Goal: Transaction & Acquisition: Obtain resource

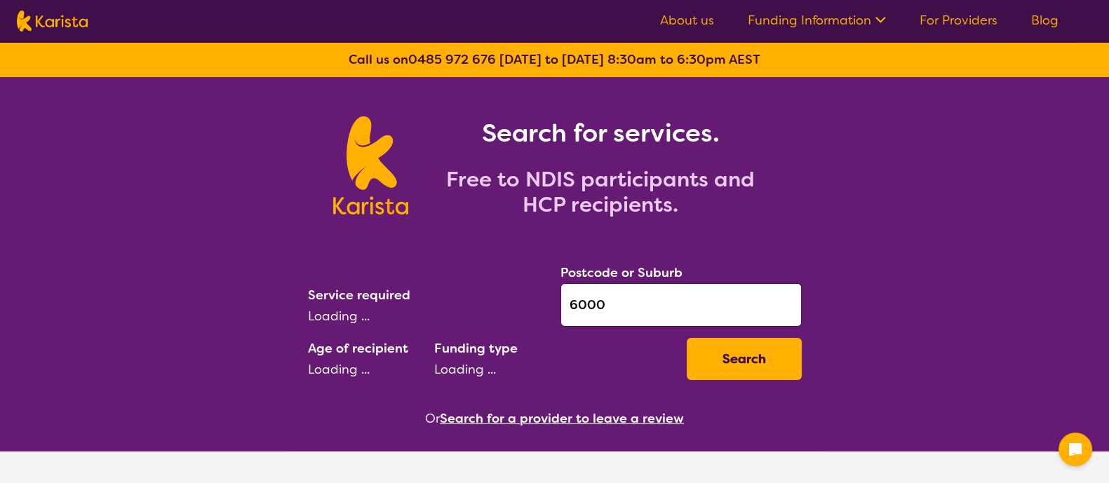
select select "AG"
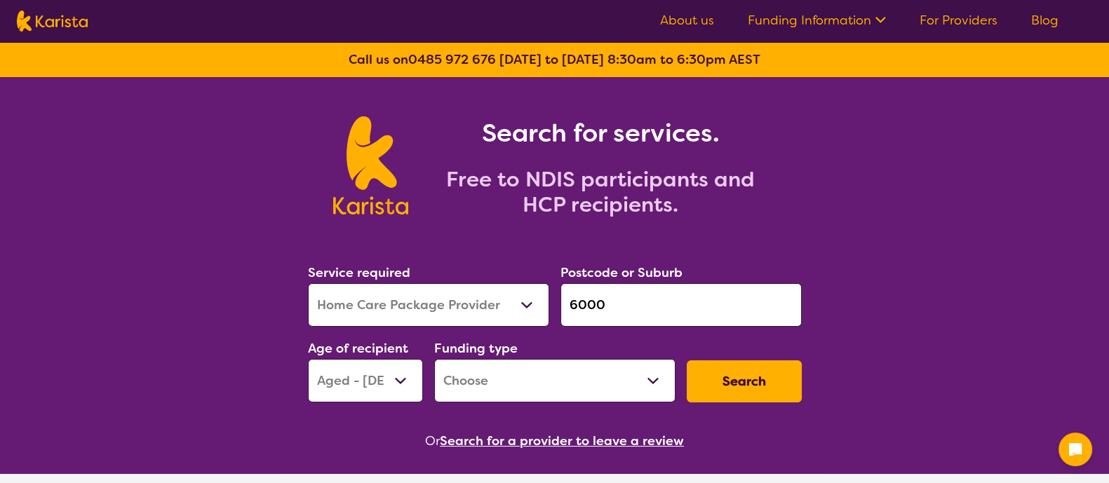
click at [425, 296] on select "Allied Health Assistant Assessment ([MEDICAL_DATA] or [MEDICAL_DATA]) Behaviour…" at bounding box center [428, 304] width 241 height 43
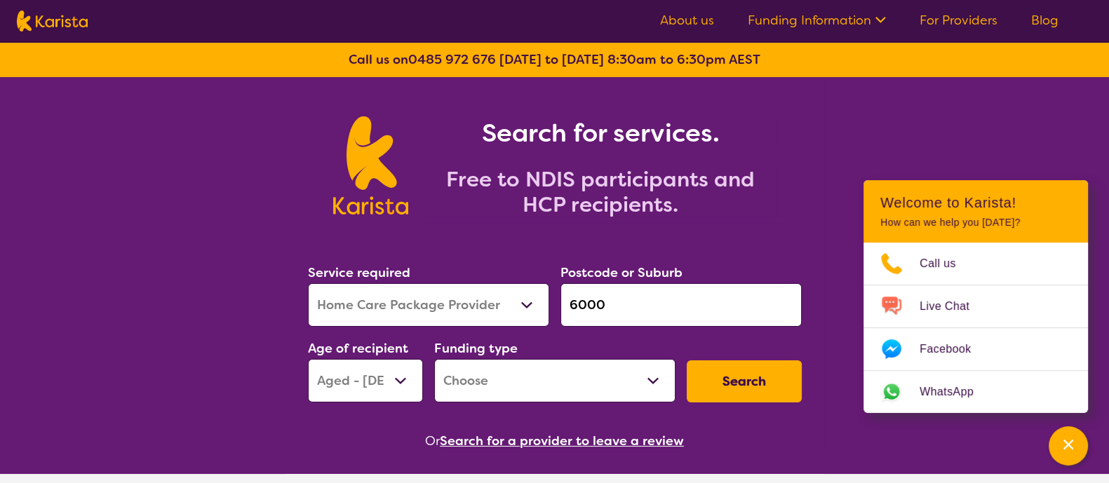
select select "Psychology"
click at [308, 283] on select "Allied Health Assistant Assessment ([MEDICAL_DATA] or [MEDICAL_DATA]) Behaviour…" at bounding box center [428, 304] width 241 height 43
drag, startPoint x: 634, startPoint y: 301, endPoint x: 538, endPoint y: 304, distance: 96.1
click at [538, 304] on div "Service required Allied Health Assistant Assessment ([MEDICAL_DATA] or [MEDICAL…" at bounding box center [554, 332] width 505 height 151
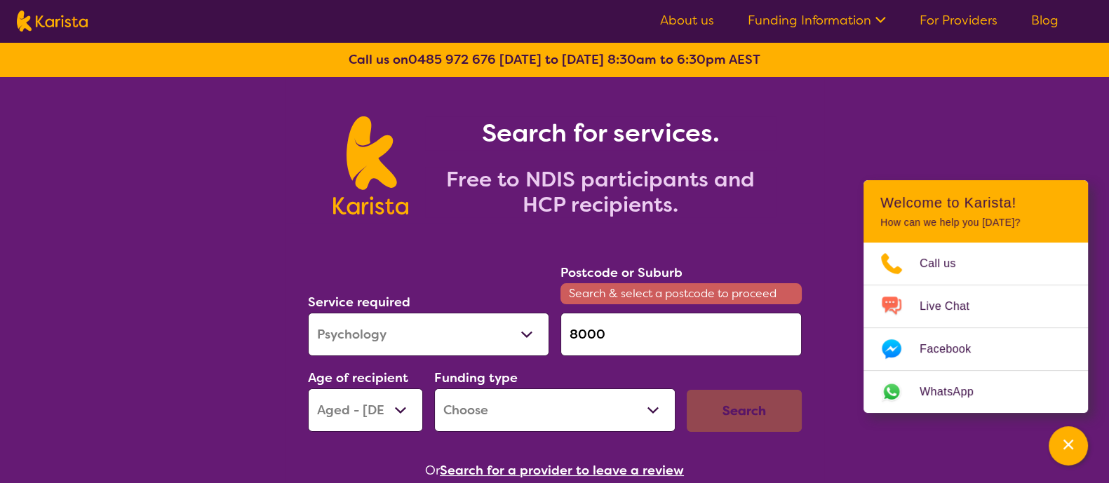
click at [676, 346] on input "8000" at bounding box center [680, 334] width 241 height 43
type input "8"
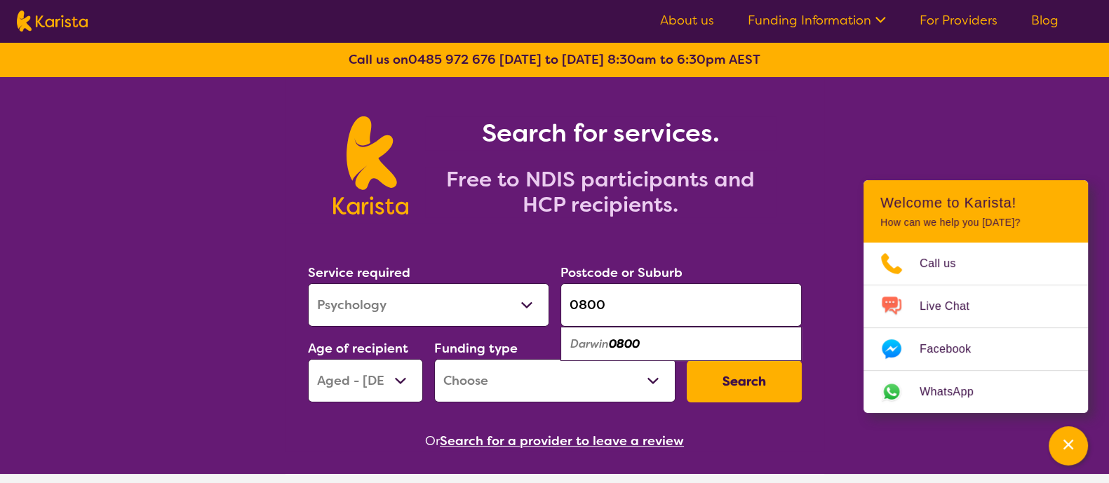
type input "0800"
click at [676, 346] on div "Darwin 0800" at bounding box center [680, 344] width 227 height 27
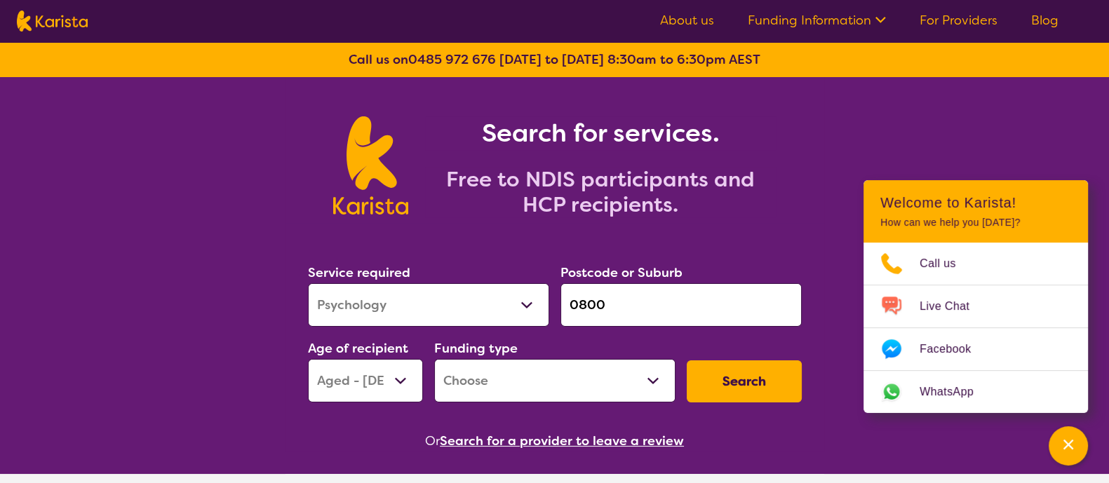
click at [363, 396] on select "Early Childhood - 0 to 9 Child - 10 to 11 Adolescent - 12 to 17 Adult - 18 to 6…" at bounding box center [365, 380] width 115 height 43
select select "AD"
click at [308, 359] on select "Early Childhood - 0 to 9 Child - 10 to 11 Adolescent - 12 to 17 Adult - 18 to 6…" at bounding box center [365, 380] width 115 height 43
click at [519, 387] on select "Home Care Package (HCP) National Disability Insurance Scheme (NDIS) I don't know" at bounding box center [554, 380] width 241 height 43
select select "NDIS"
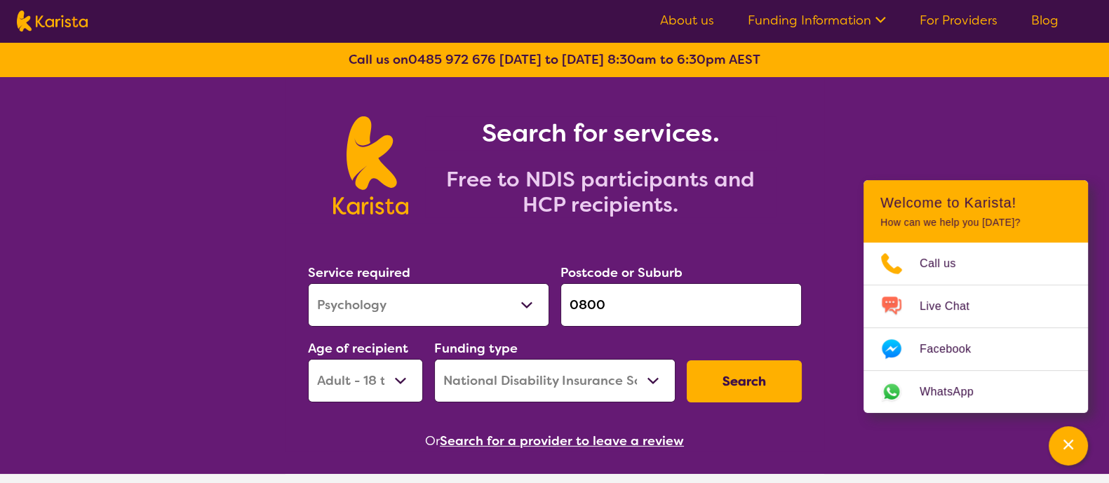
click at [434, 359] on select "Home Care Package (HCP) National Disability Insurance Scheme (NDIS) I don't know" at bounding box center [554, 380] width 241 height 43
click at [748, 384] on button "Search" at bounding box center [744, 381] width 115 height 42
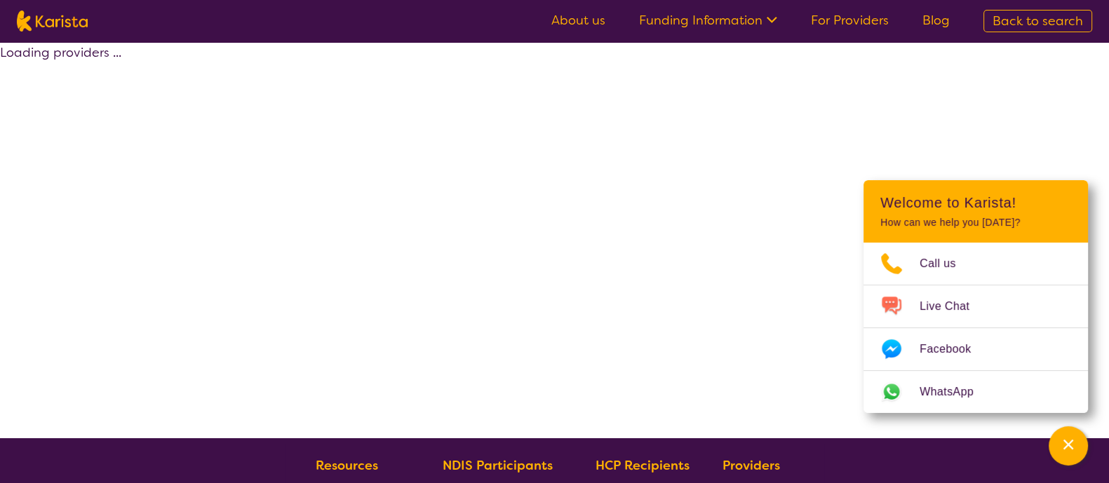
select select "by_score"
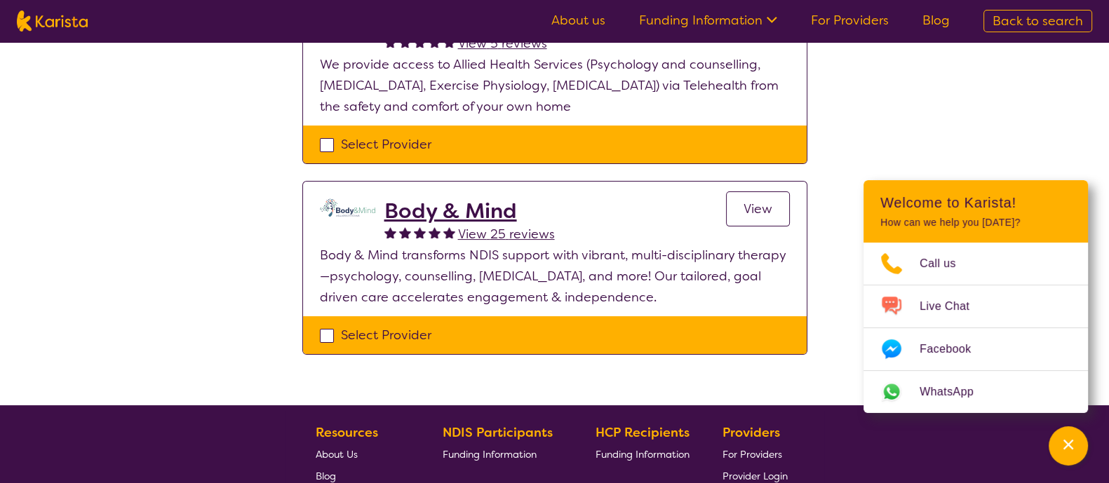
scroll to position [421, 0]
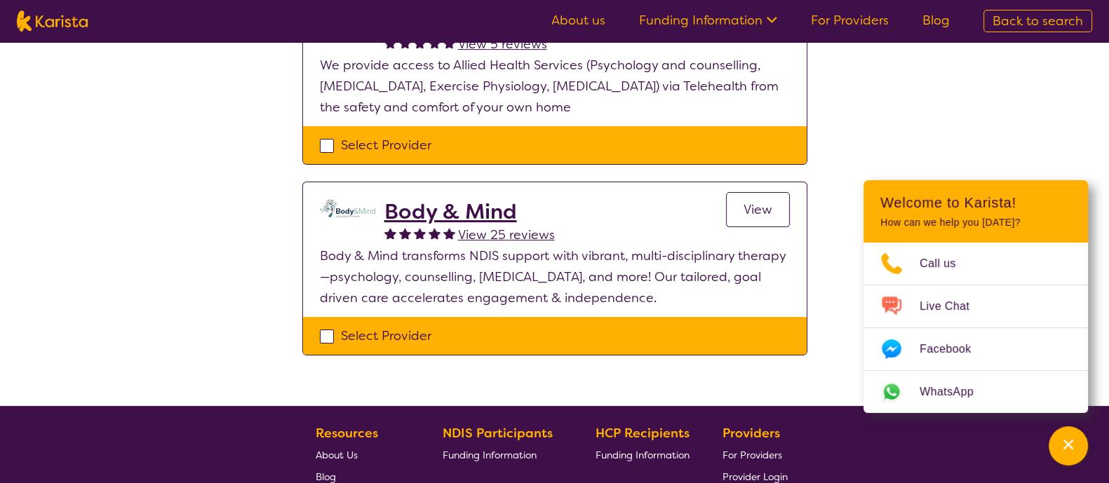
click at [496, 234] on span "View 25 reviews" at bounding box center [506, 235] width 97 height 17
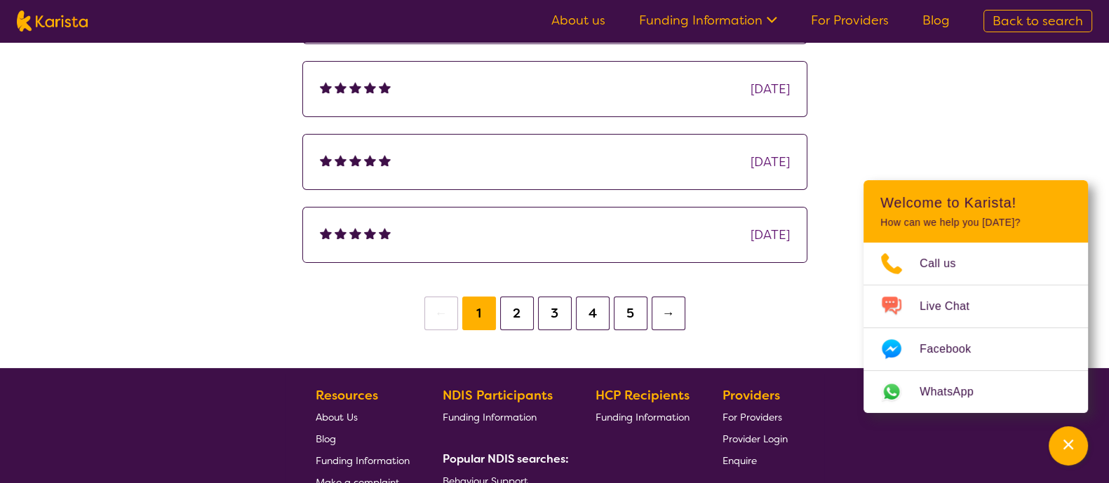
scroll to position [408, 0]
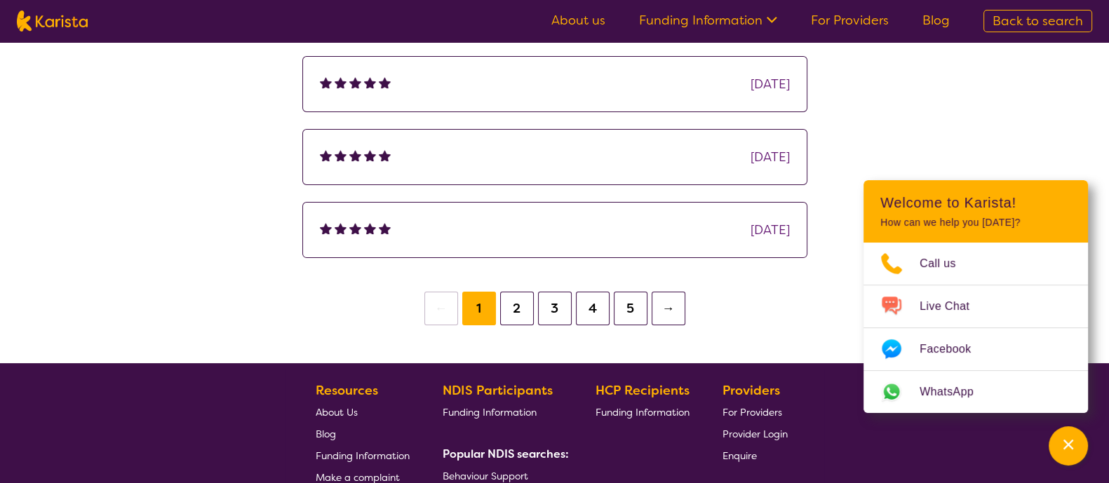
click at [508, 309] on button "2" at bounding box center [517, 309] width 34 height 34
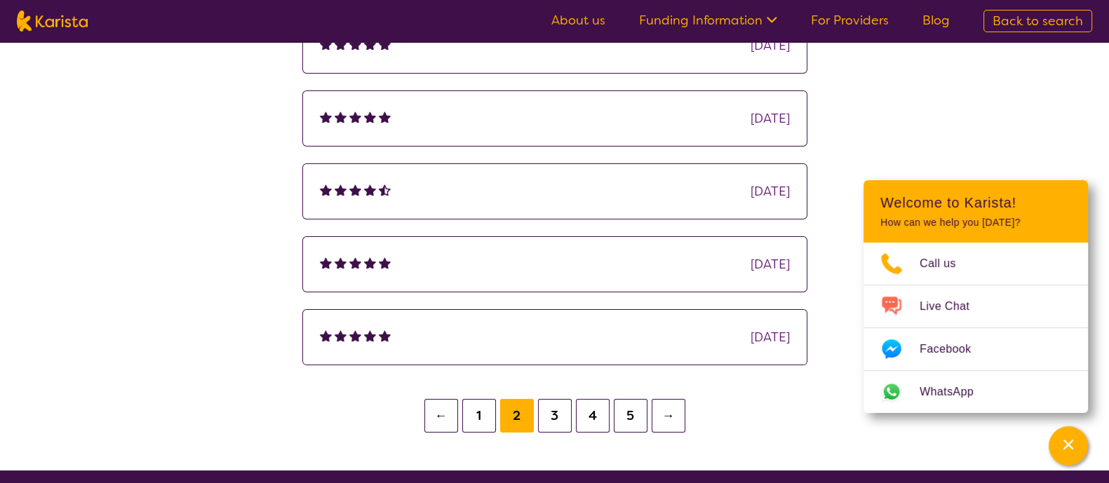
scroll to position [302, 0]
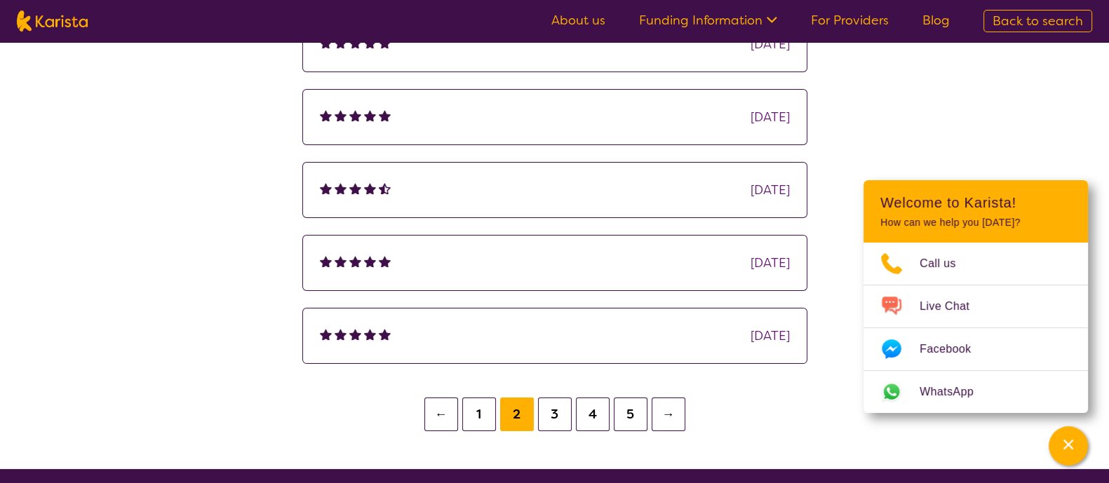
click at [546, 408] on button "3" at bounding box center [555, 415] width 34 height 34
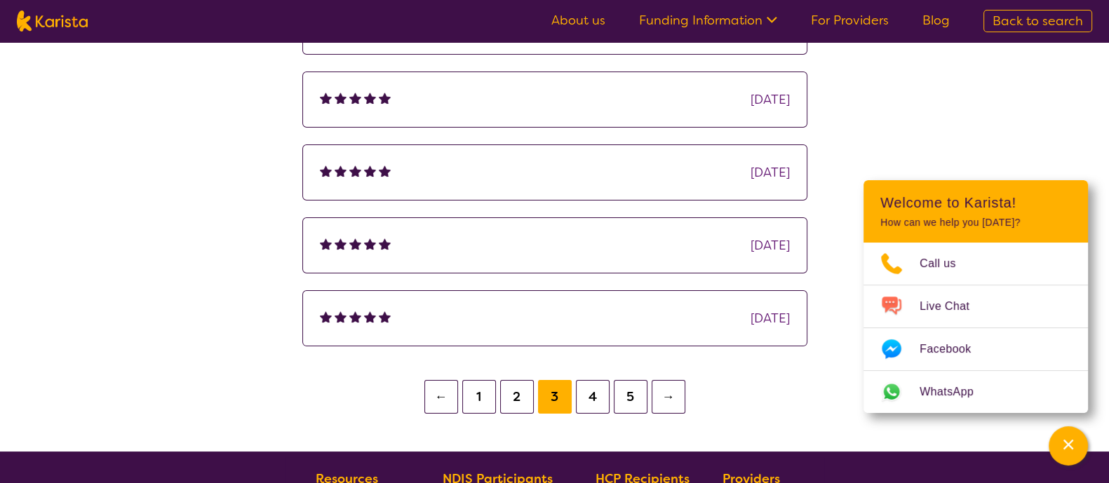
scroll to position [325, 0]
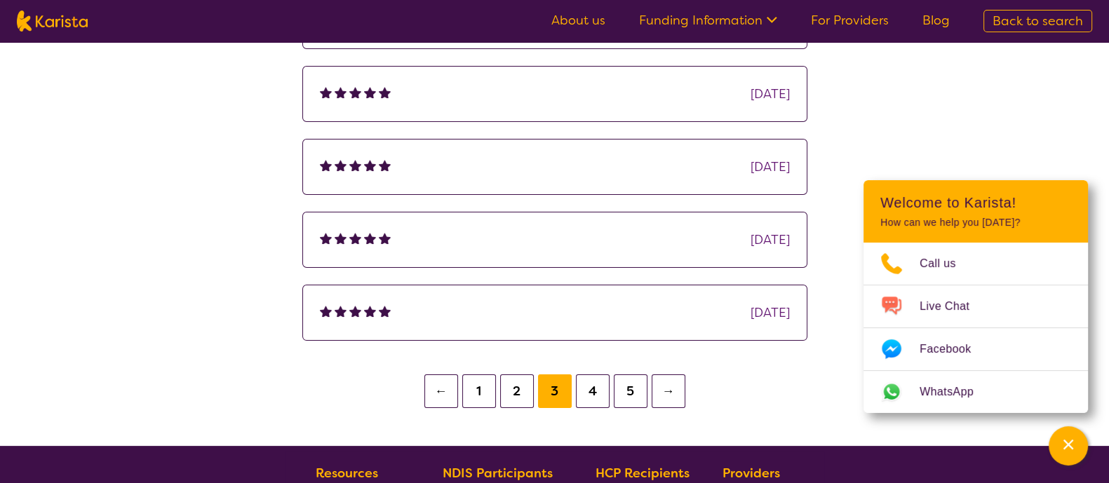
click at [525, 401] on button "2" at bounding box center [517, 391] width 34 height 34
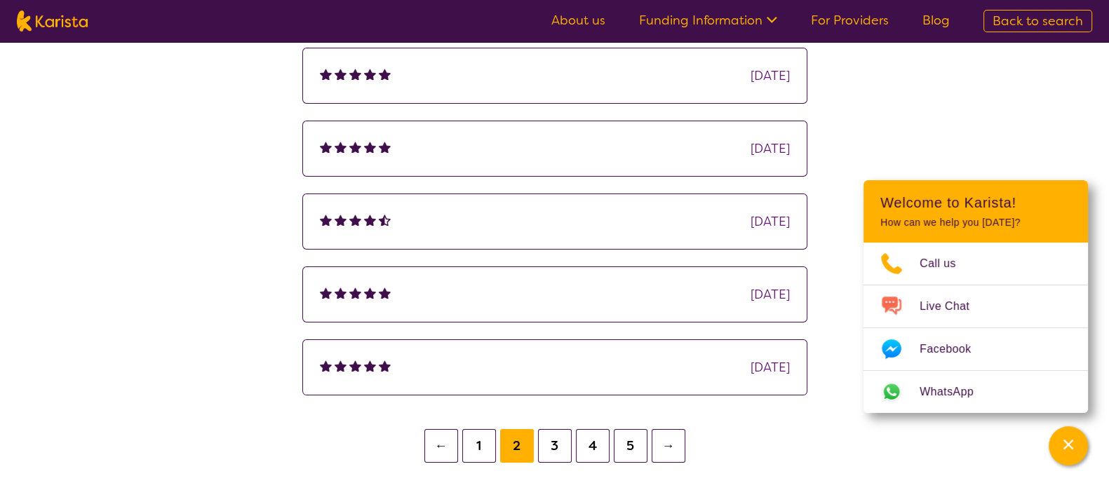
scroll to position [271, 0]
click at [559, 447] on button "3" at bounding box center [555, 445] width 34 height 34
click at [590, 445] on button "4" at bounding box center [593, 445] width 34 height 34
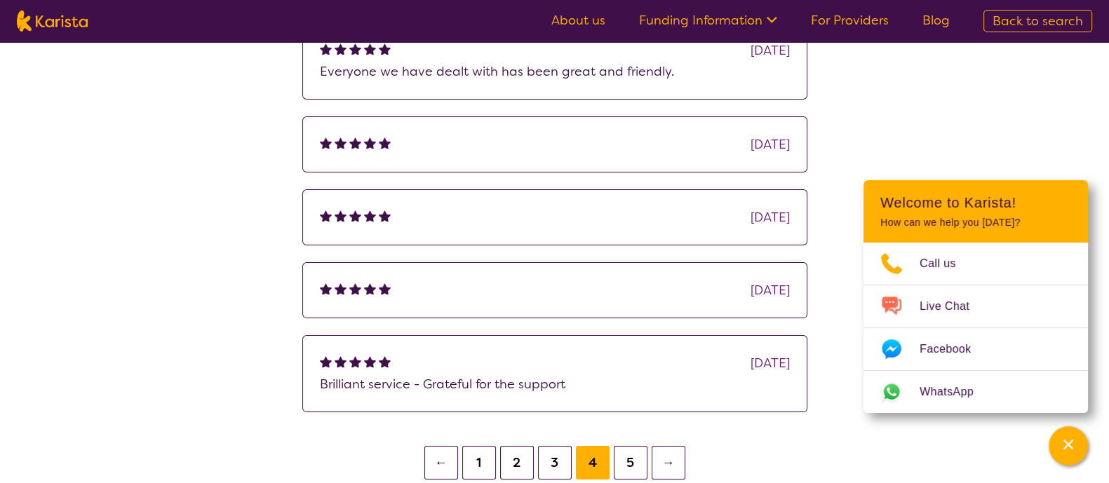
click at [626, 460] on button "5" at bounding box center [631, 463] width 34 height 34
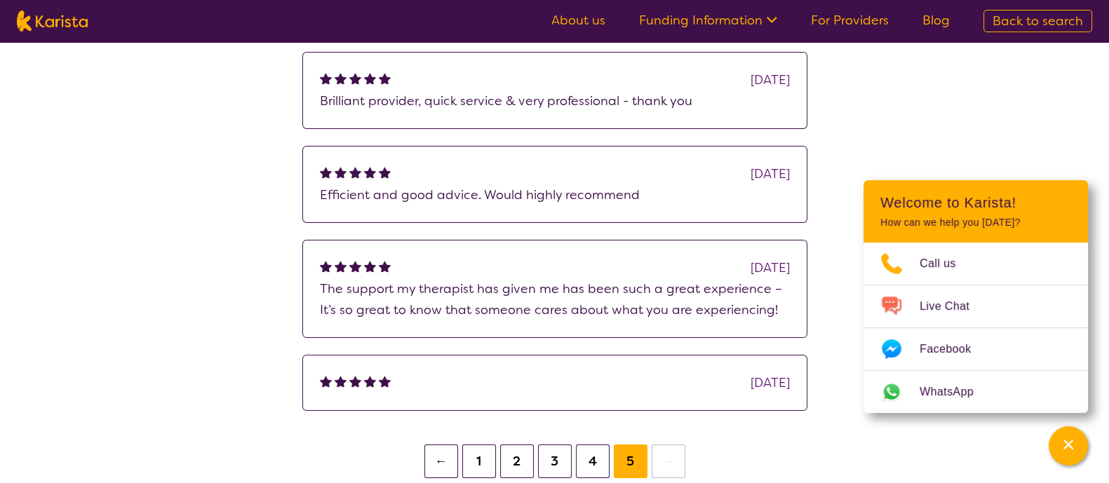
scroll to position [339, 0]
click at [484, 460] on button "1" at bounding box center [479, 462] width 34 height 34
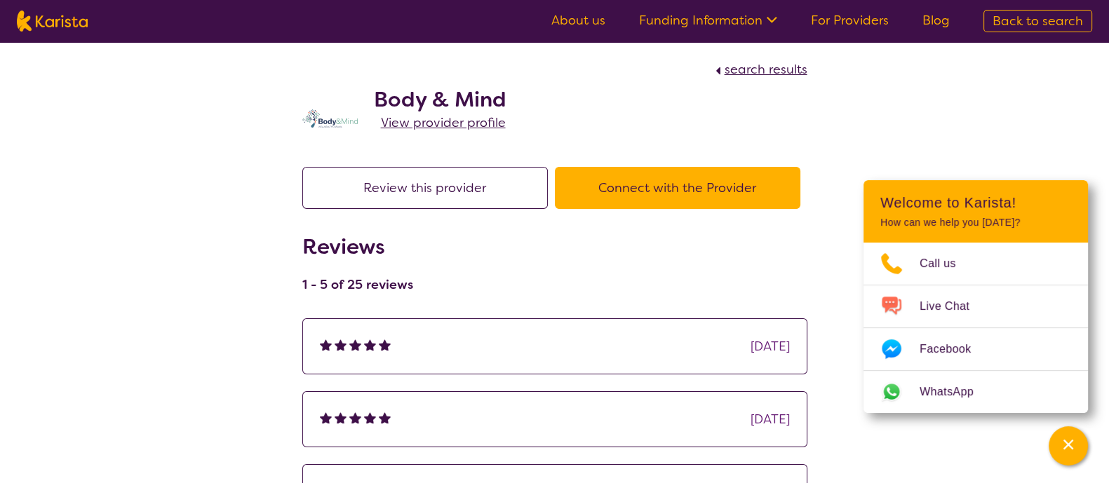
scroll to position [339, 0]
select select "by_score"
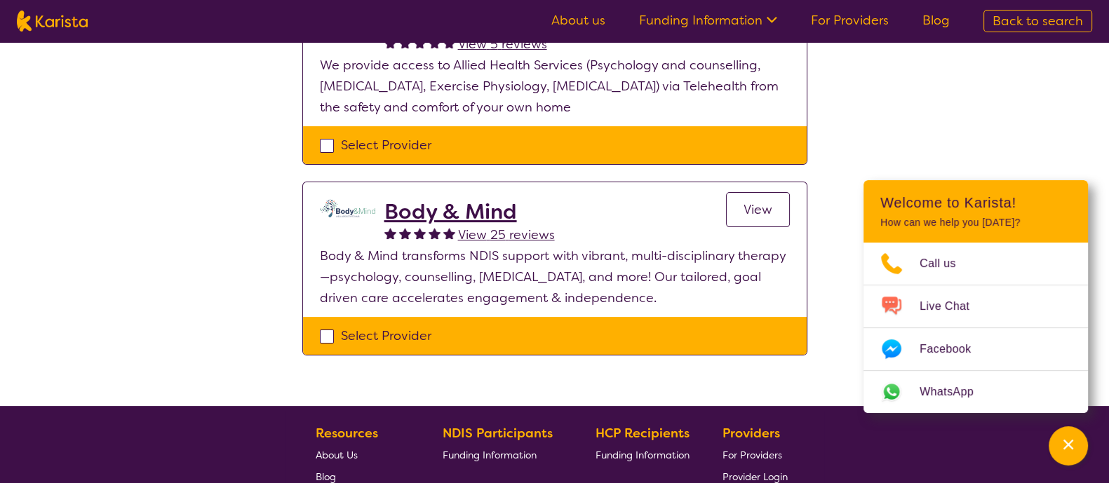
select select "Psychology"
select select "AD"
select select "NDIS"
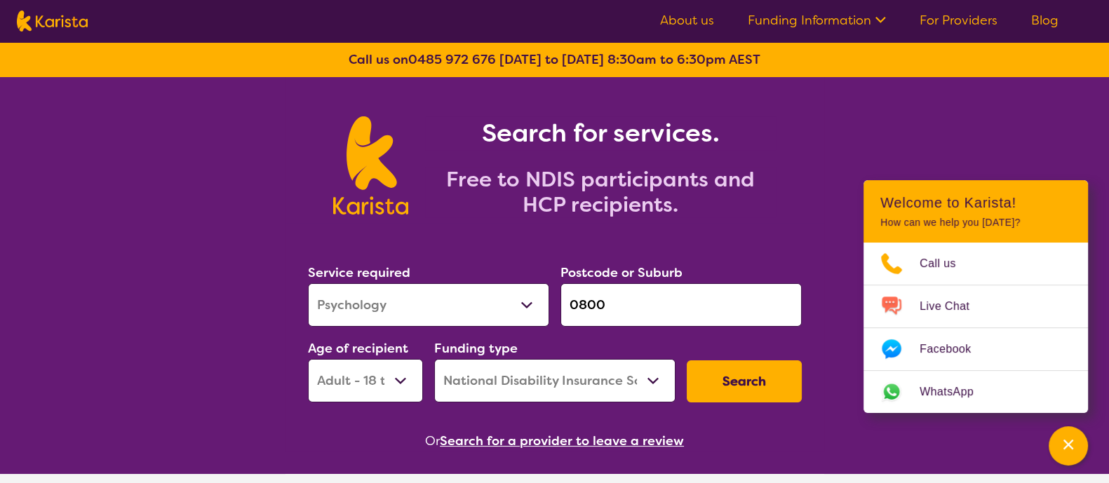
click at [750, 366] on button "Search" at bounding box center [744, 381] width 115 height 42
select select "by_score"
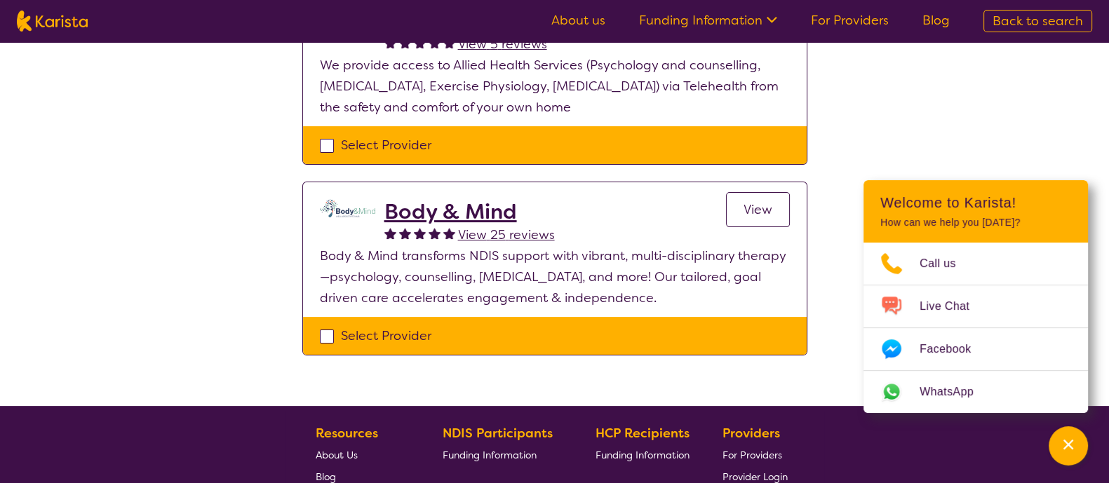
click at [323, 336] on div "Select Provider" at bounding box center [555, 335] width 470 height 21
checkbox input "true"
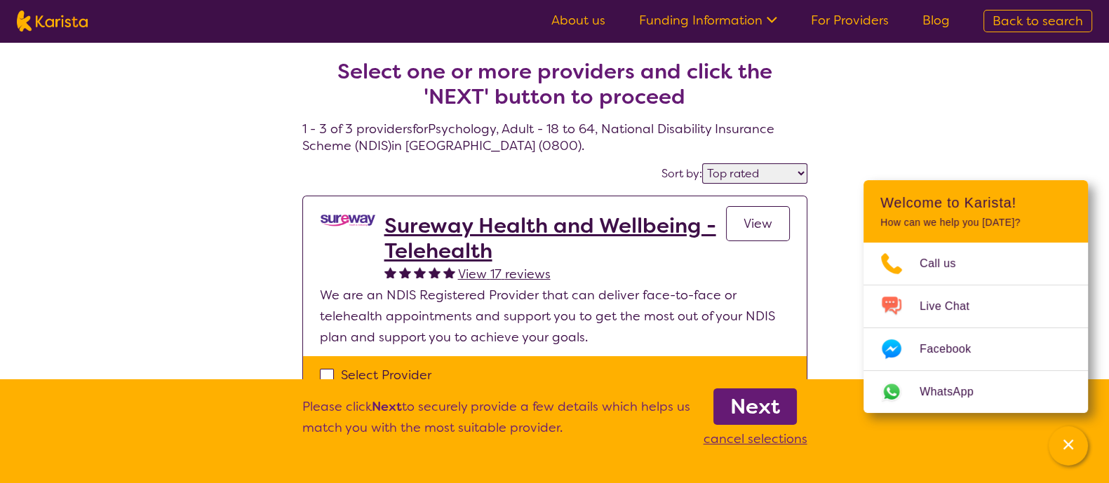
click at [775, 407] on b "Next" at bounding box center [755, 407] width 50 height 28
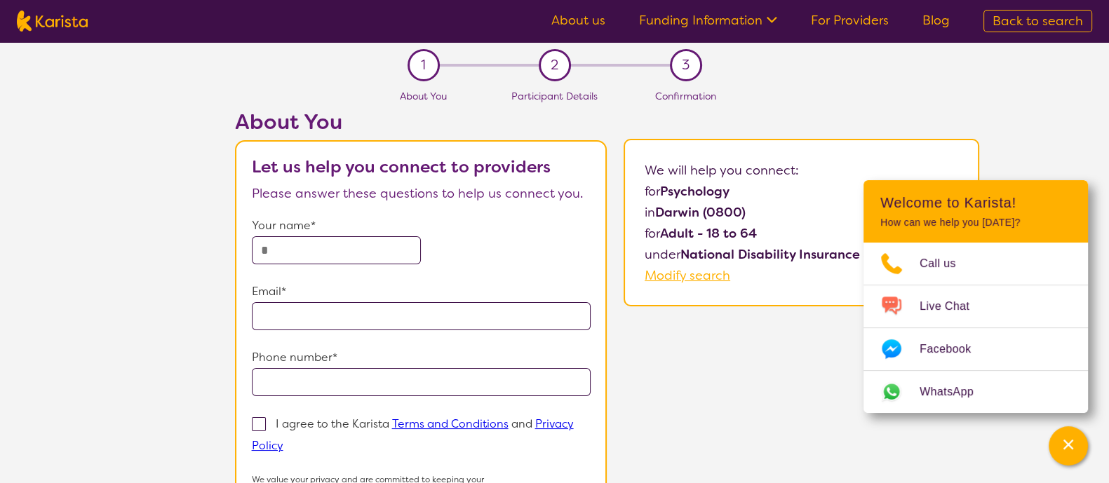
select select "by_score"
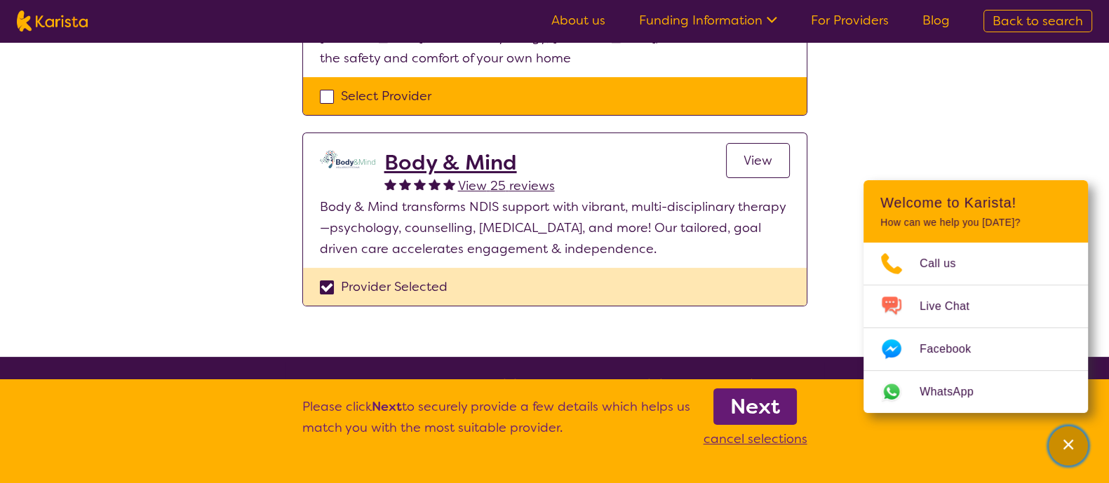
click at [1056, 443] on div "Channel Menu" at bounding box center [1068, 446] width 28 height 31
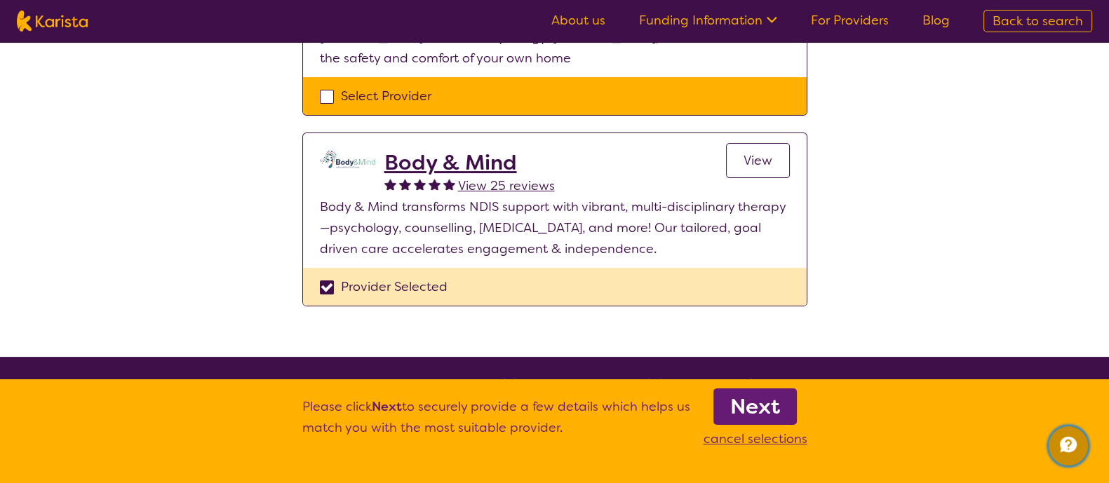
click at [1048, 426] on button "Channel Menu" at bounding box center [1067, 445] width 39 height 39
